Goal: Information Seeking & Learning: Learn about a topic

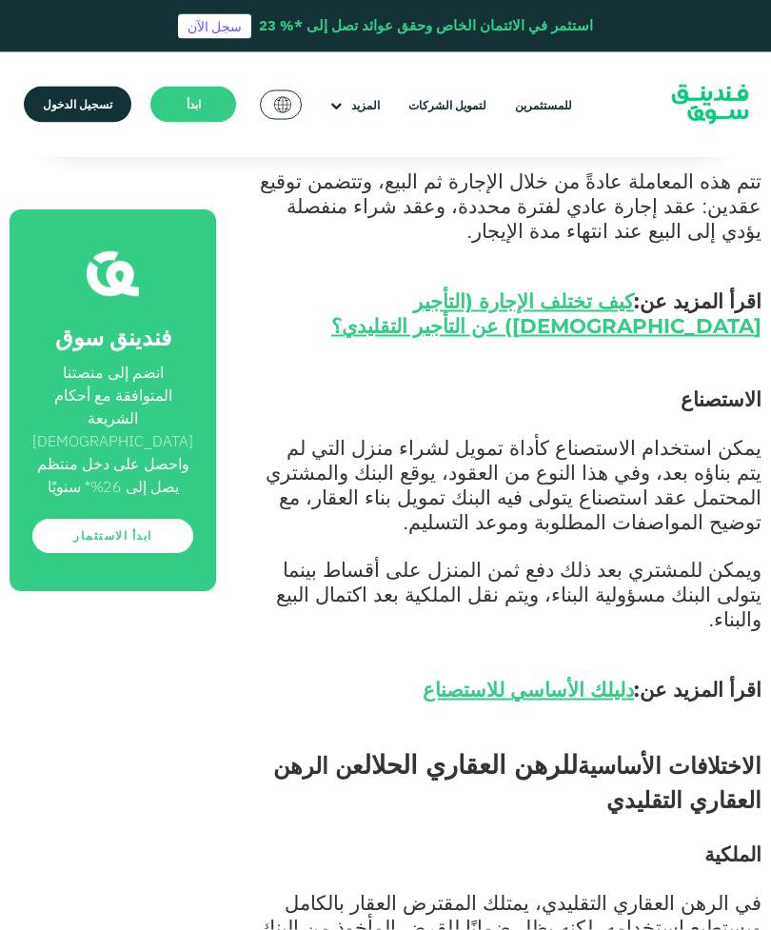
scroll to position [2475, 0]
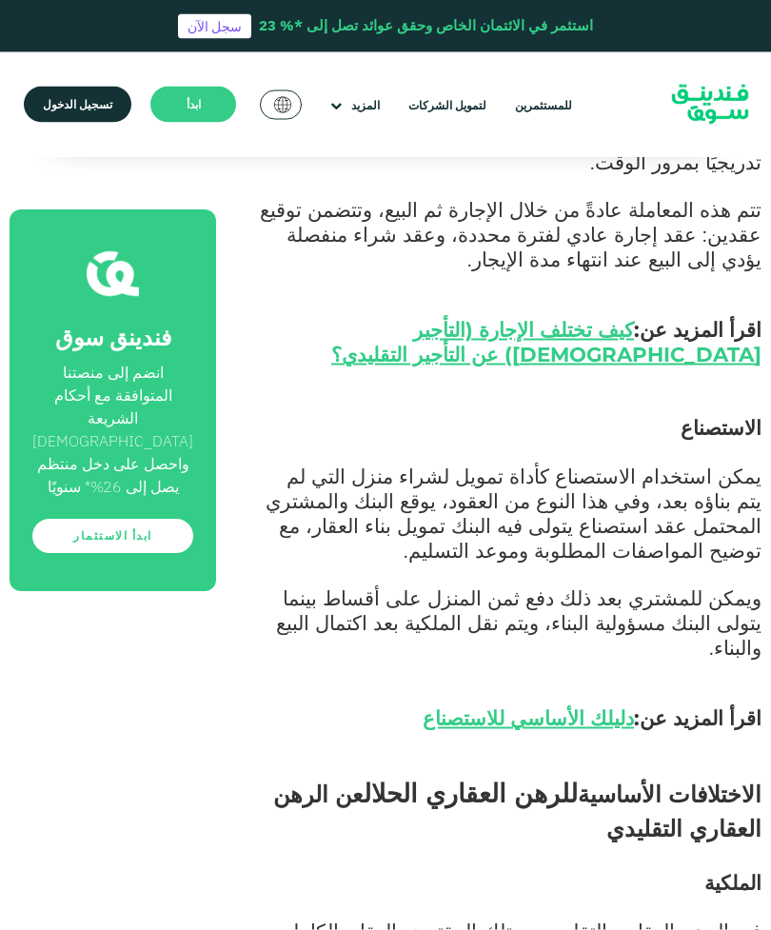
click at [89, 519] on link "ابدأ الاستثمار" at bounding box center [112, 536] width 161 height 34
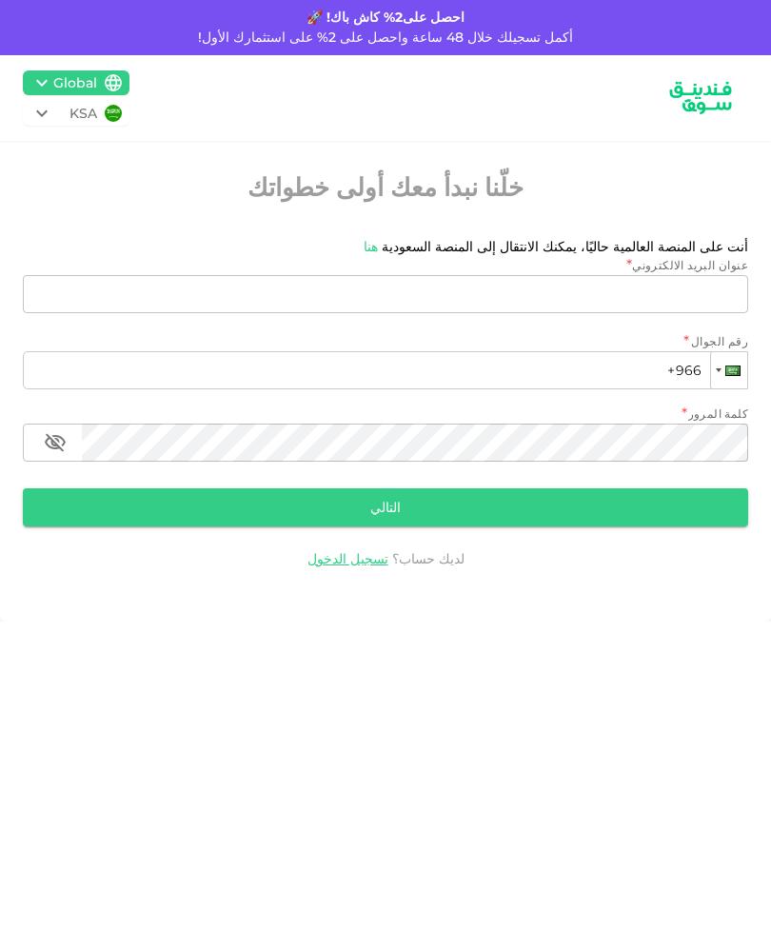
click at [725, 369] on div at bounding box center [732, 370] width 15 height 10
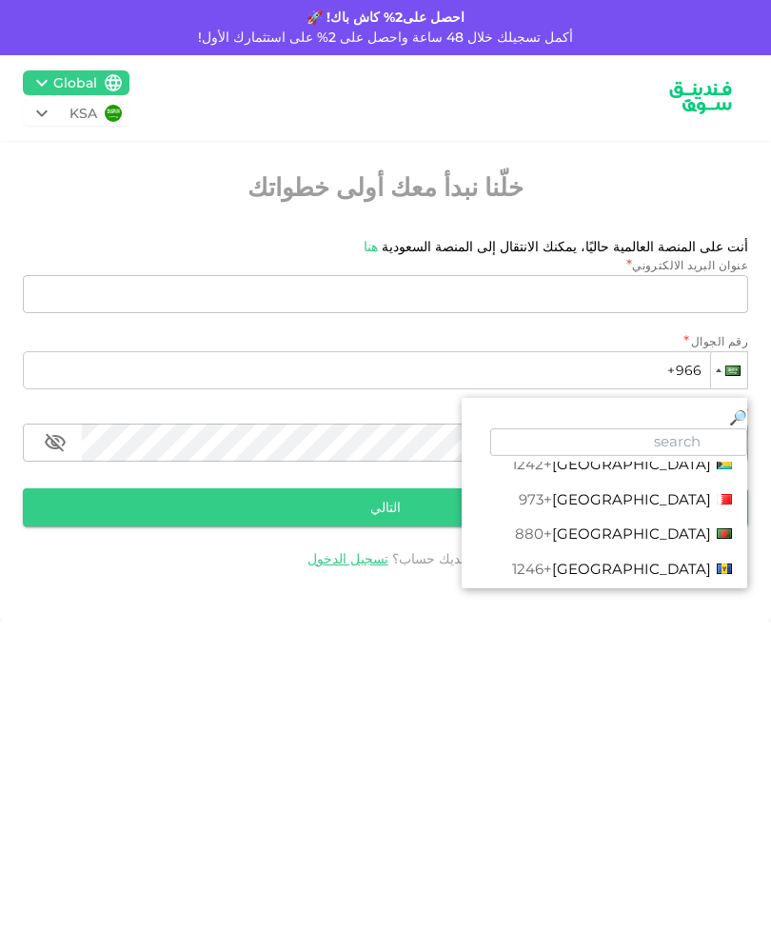
scroll to position [591, 0]
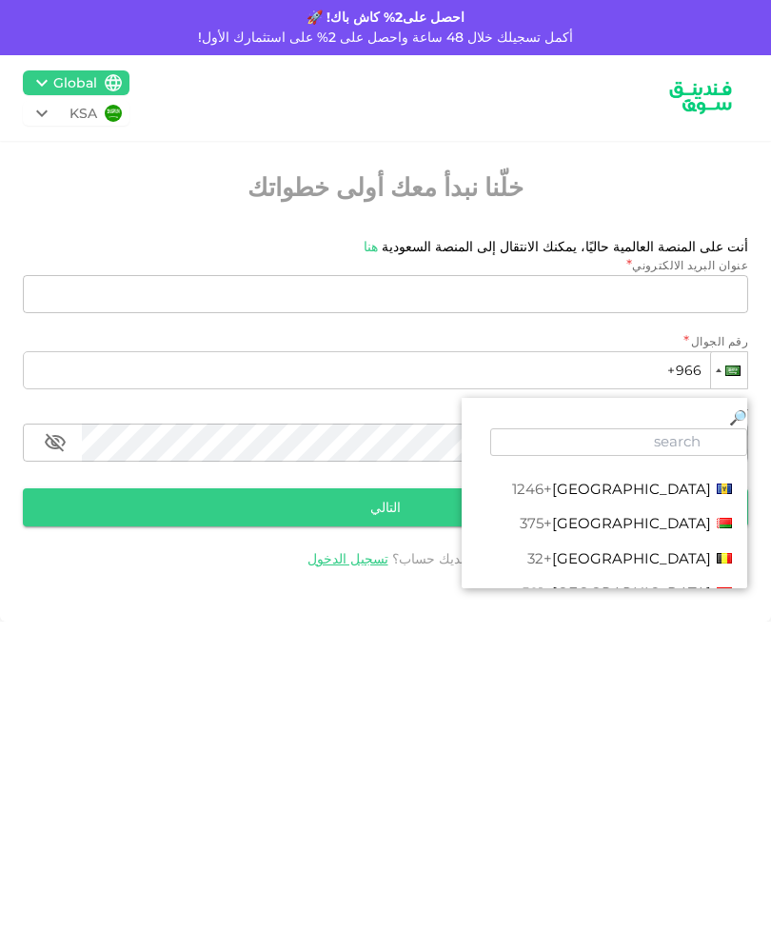
click at [117, 559] on div "لديك حساب؟ تسجيل الدخول" at bounding box center [385, 558] width 725 height 19
